Goal: Task Accomplishment & Management: Complete application form

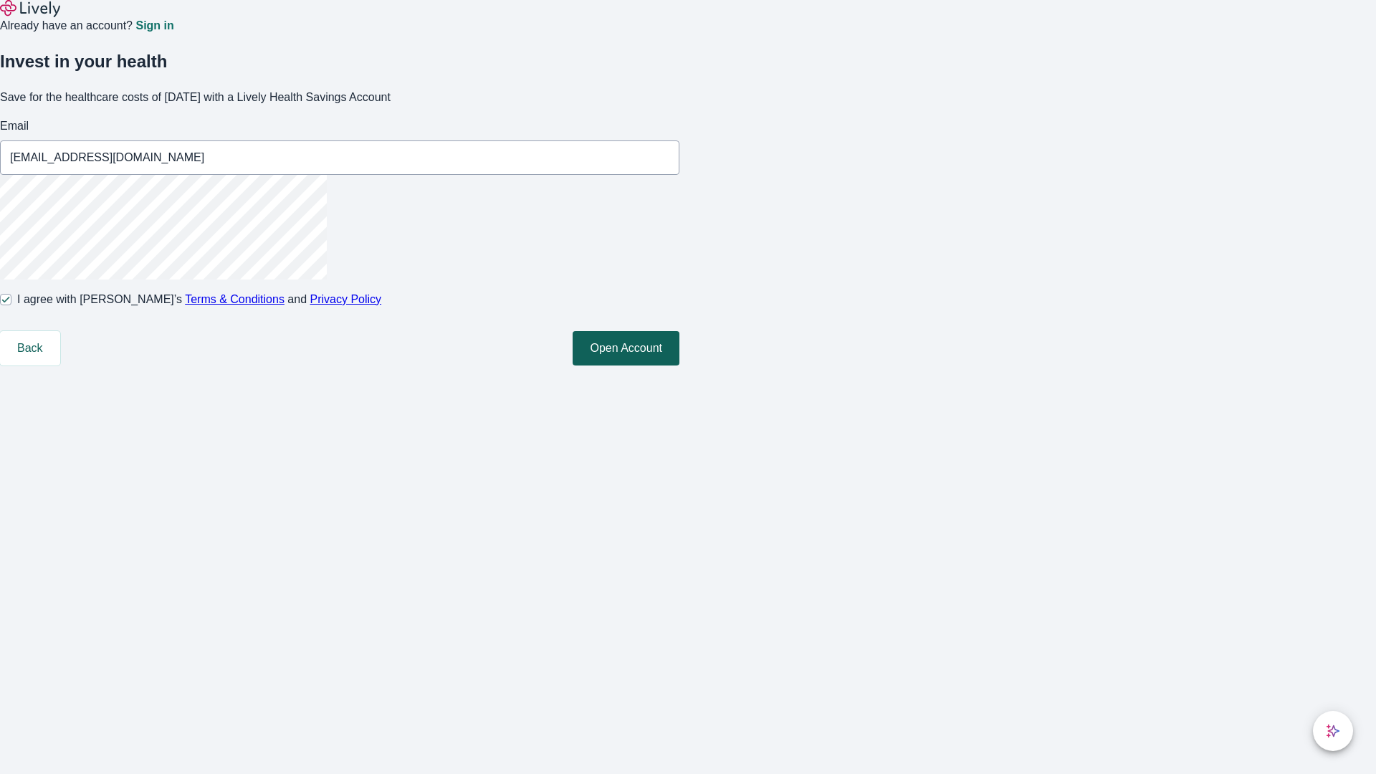
click at [679, 365] on button "Open Account" at bounding box center [625, 348] width 107 height 34
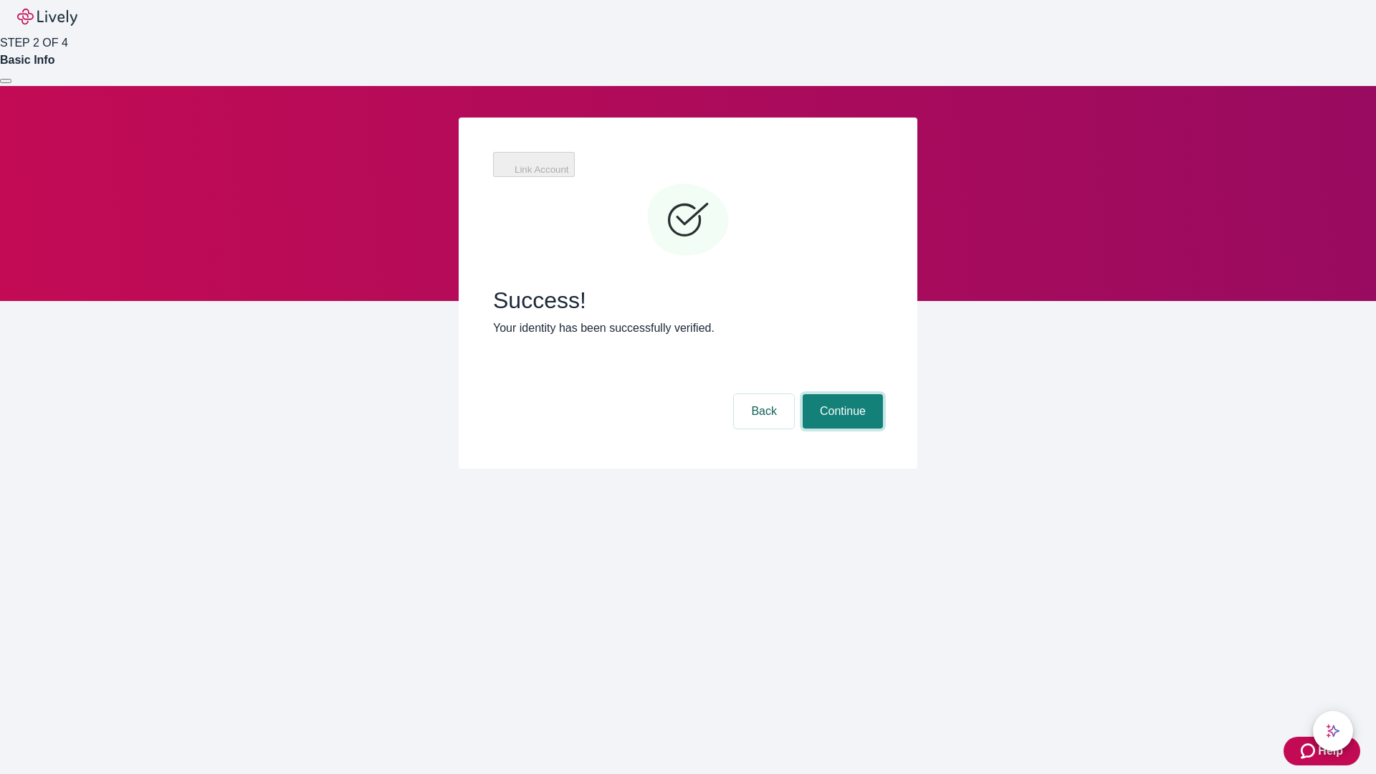
click at [840, 394] on button "Continue" at bounding box center [842, 411] width 80 height 34
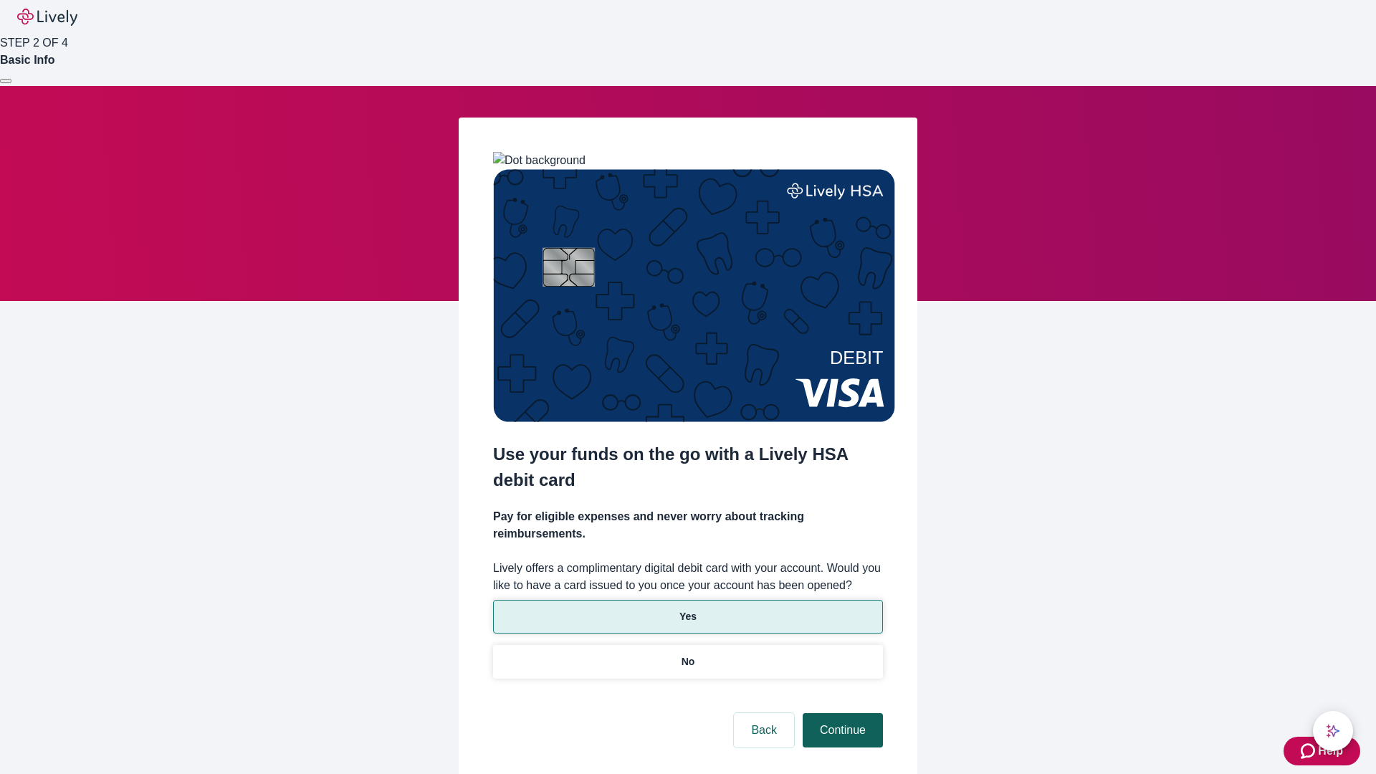
click at [687, 609] on p "Yes" at bounding box center [687, 616] width 17 height 15
click at [840, 713] on button "Continue" at bounding box center [842, 730] width 80 height 34
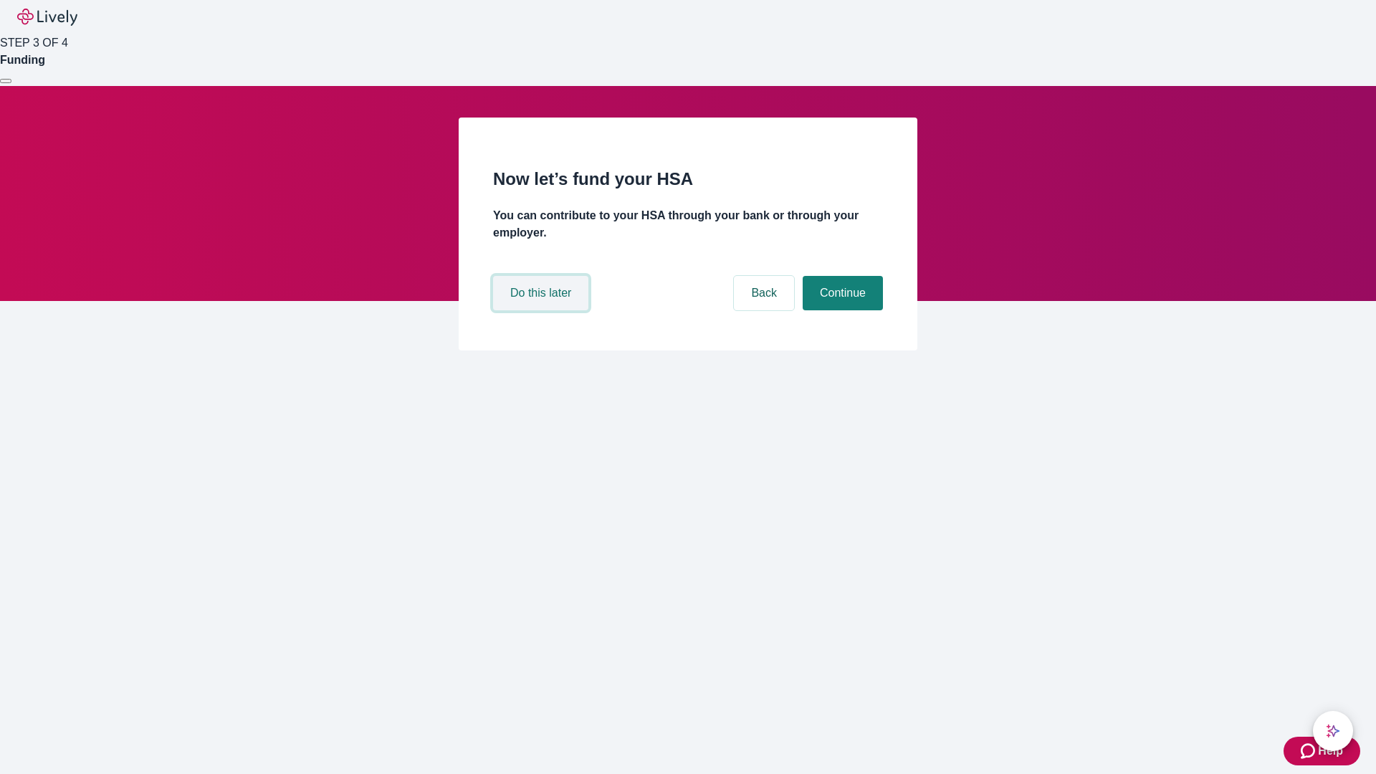
click at [542, 310] on button "Do this later" at bounding box center [540, 293] width 95 height 34
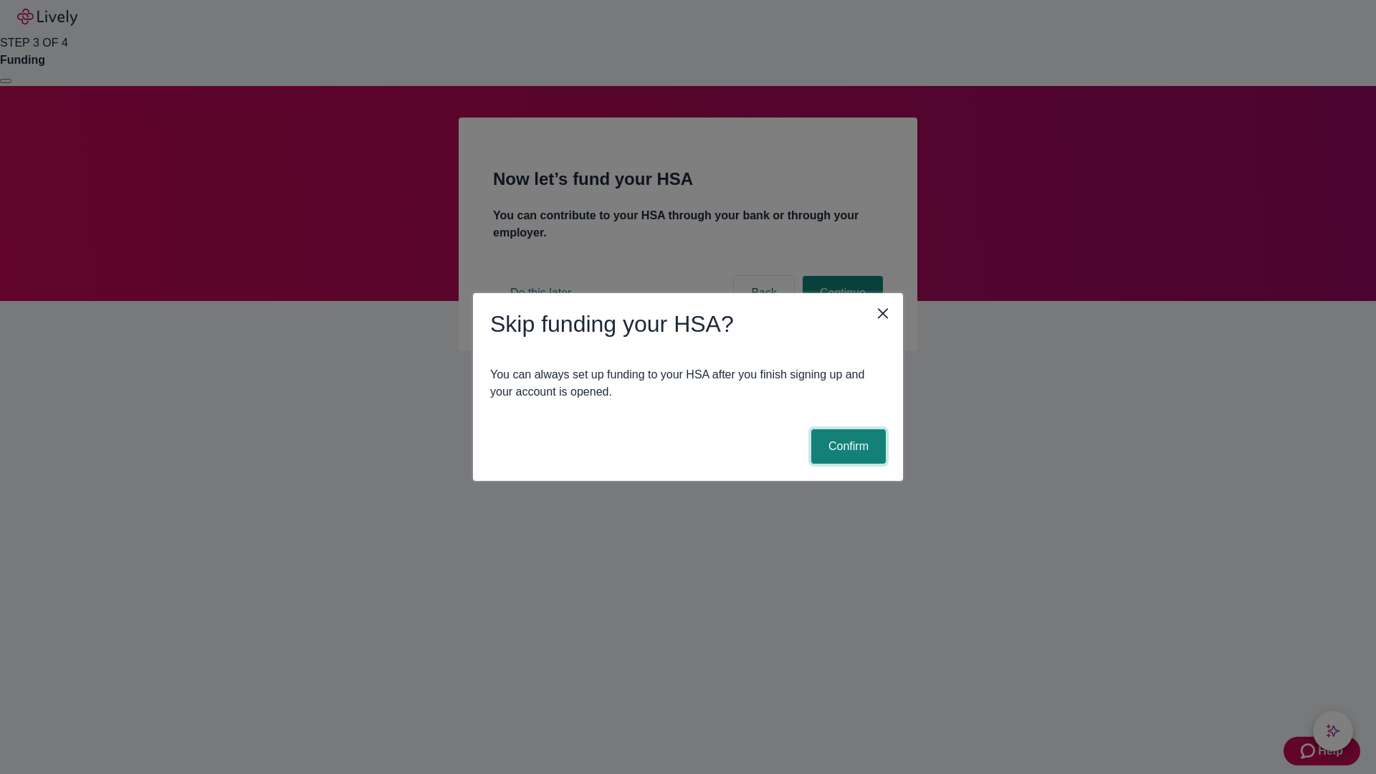
click at [846, 446] on button "Confirm" at bounding box center [848, 446] width 75 height 34
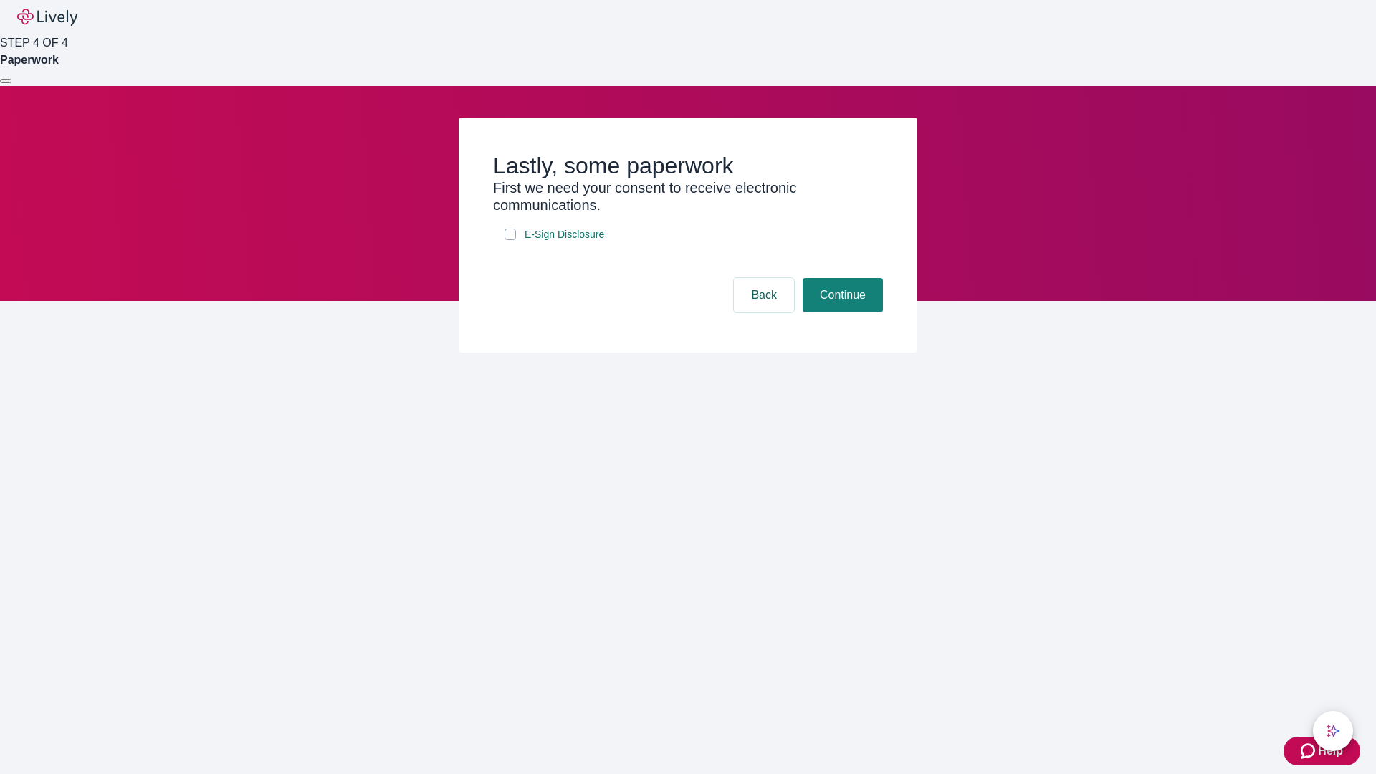
click at [510, 240] on input "E-Sign Disclosure" at bounding box center [509, 234] width 11 height 11
checkbox input "true"
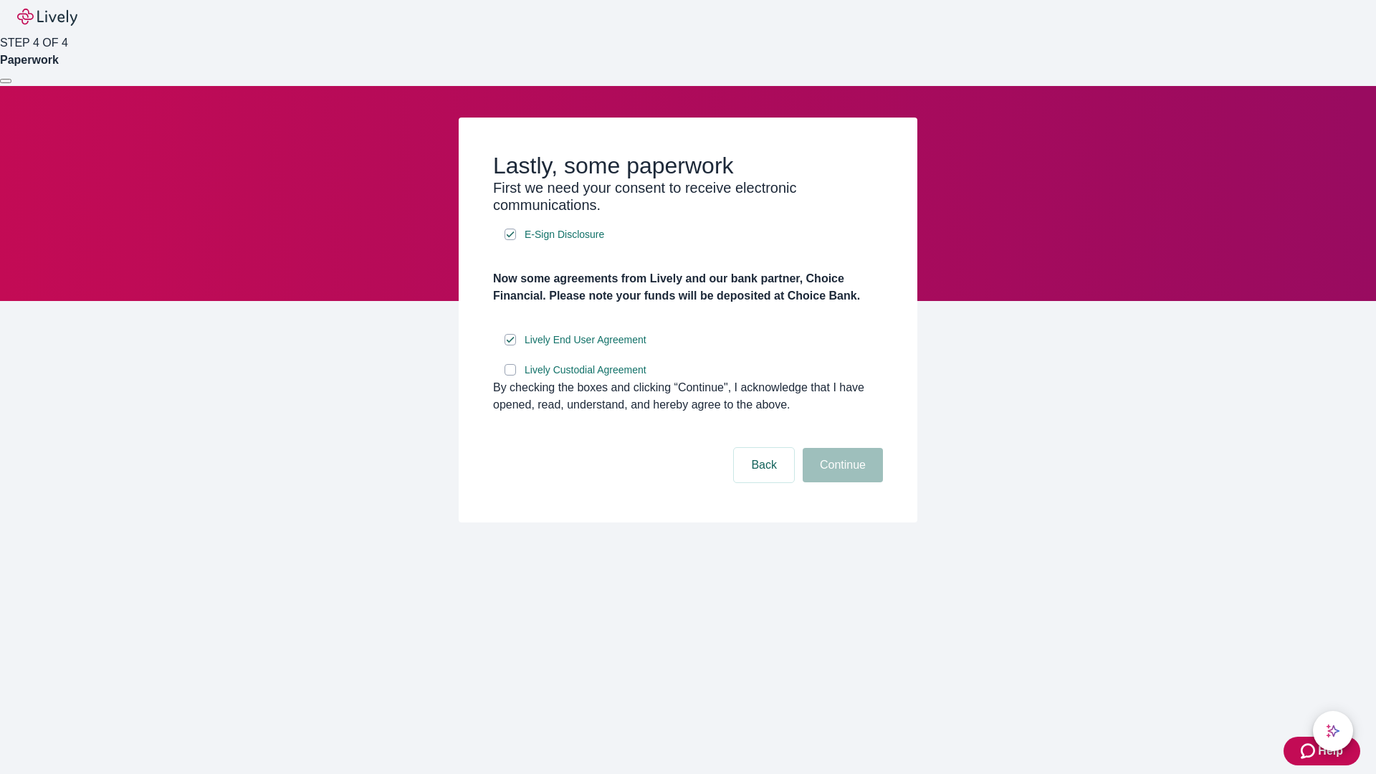
click at [510, 375] on input "Lively Custodial Agreement" at bounding box center [509, 369] width 11 height 11
checkbox input "true"
click at [840, 482] on button "Continue" at bounding box center [842, 465] width 80 height 34
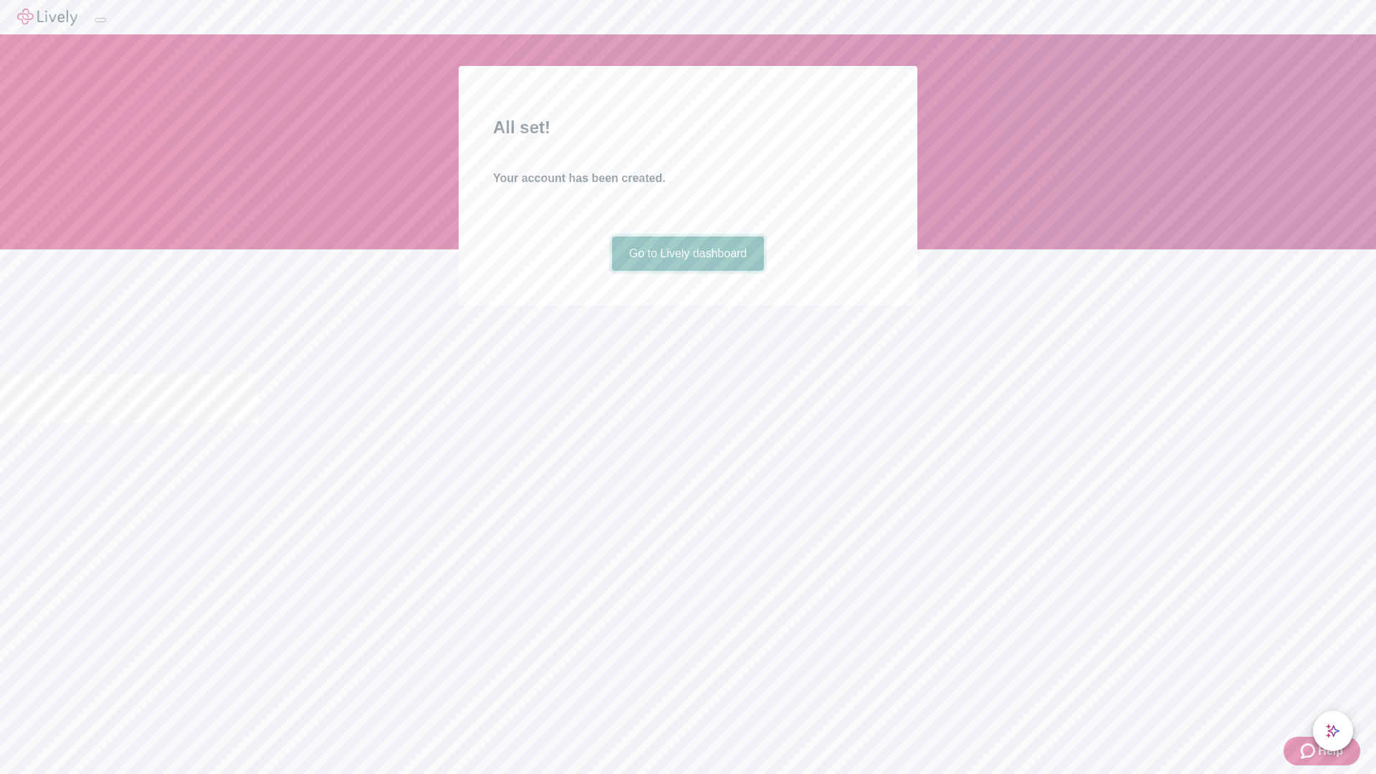
click at [687, 271] on link "Go to Lively dashboard" at bounding box center [688, 253] width 153 height 34
